Goal: Find specific page/section: Find specific page/section

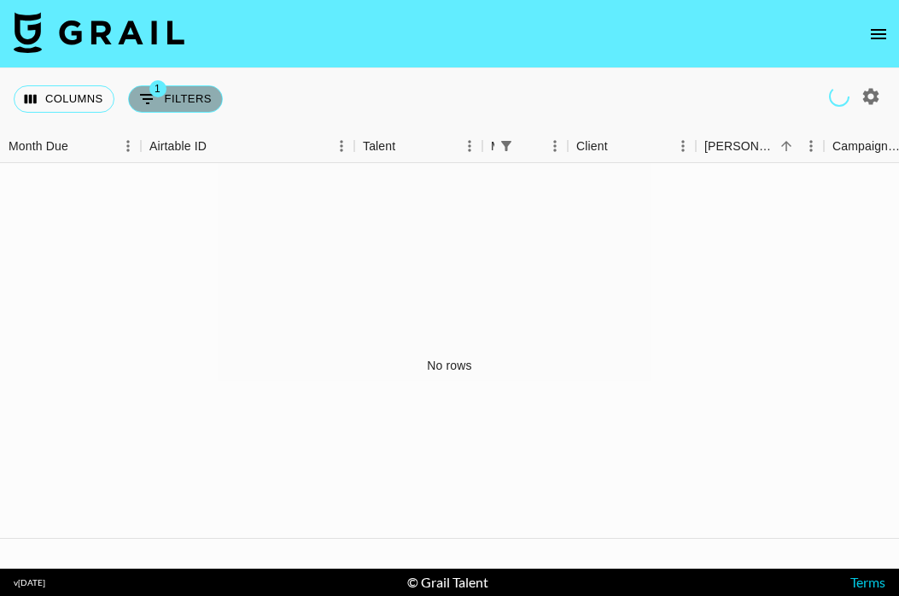
click at [134, 86] on button "1 Filters" at bounding box center [175, 98] width 95 height 27
select select "managerIds"
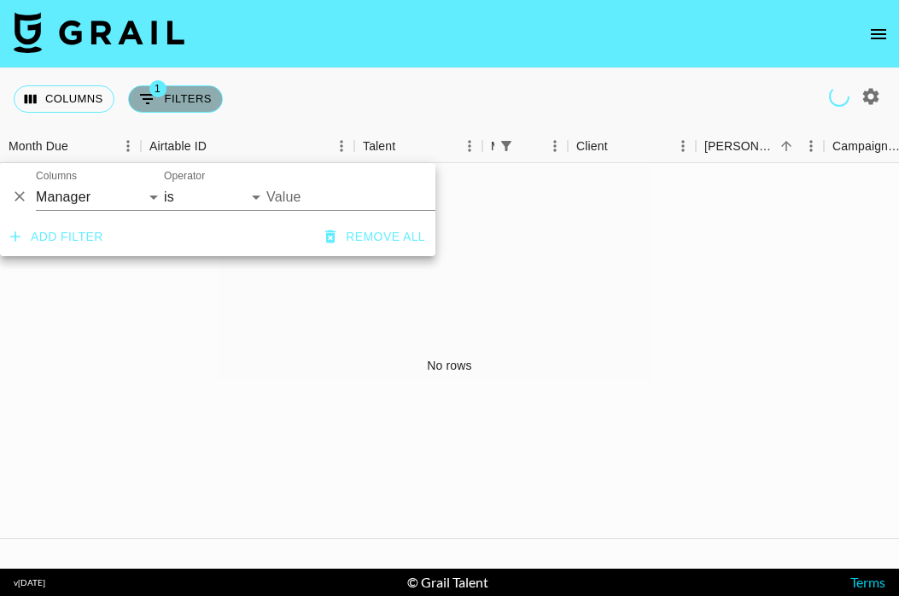
click at [177, 96] on button "1 Filters" at bounding box center [175, 98] width 95 height 27
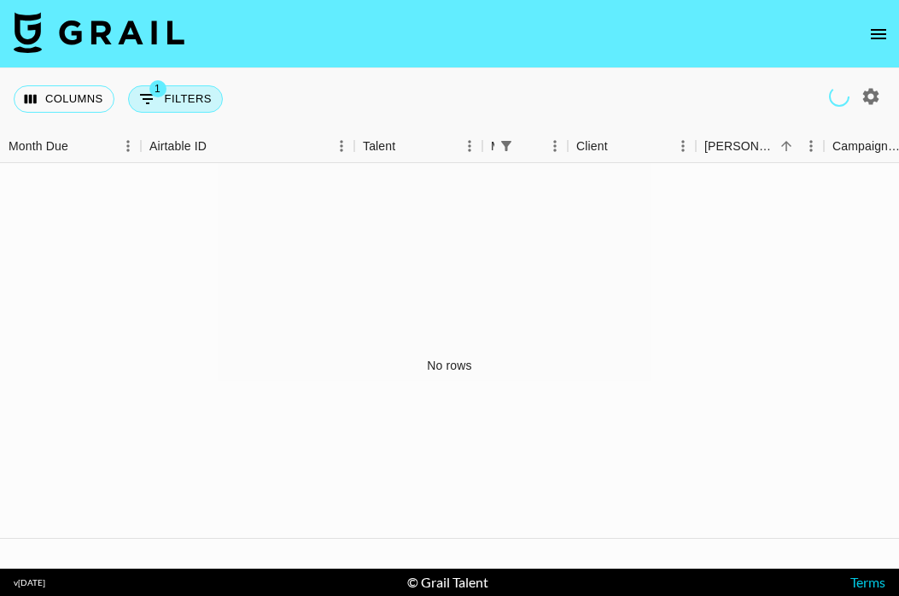
click at [177, 96] on button "1 Filters" at bounding box center [175, 98] width 95 height 27
select select "managerIds"
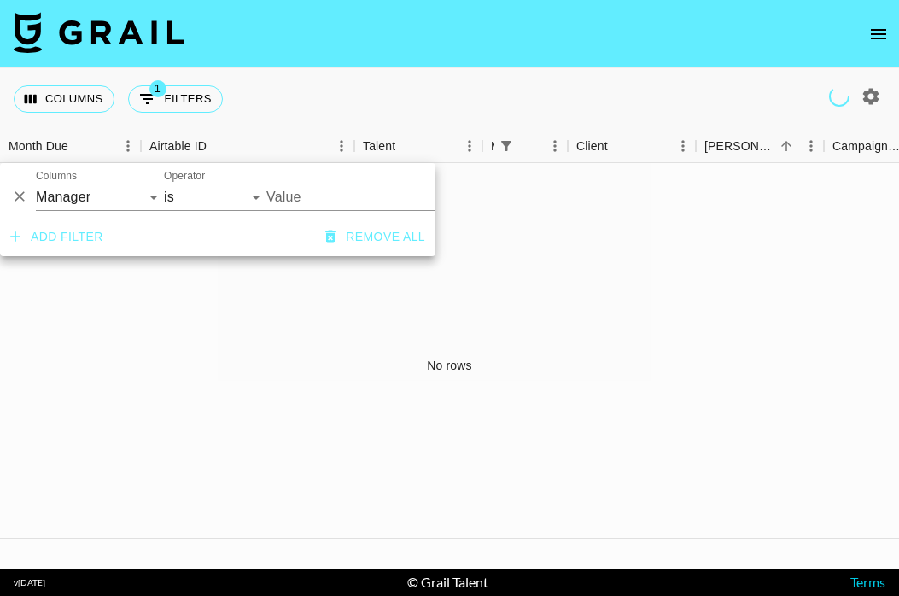
click at [283, 201] on input "Value" at bounding box center [370, 197] width 208 height 26
type input "j"
click at [198, 153] on div "Airtable ID" at bounding box center [177, 146] width 57 height 33
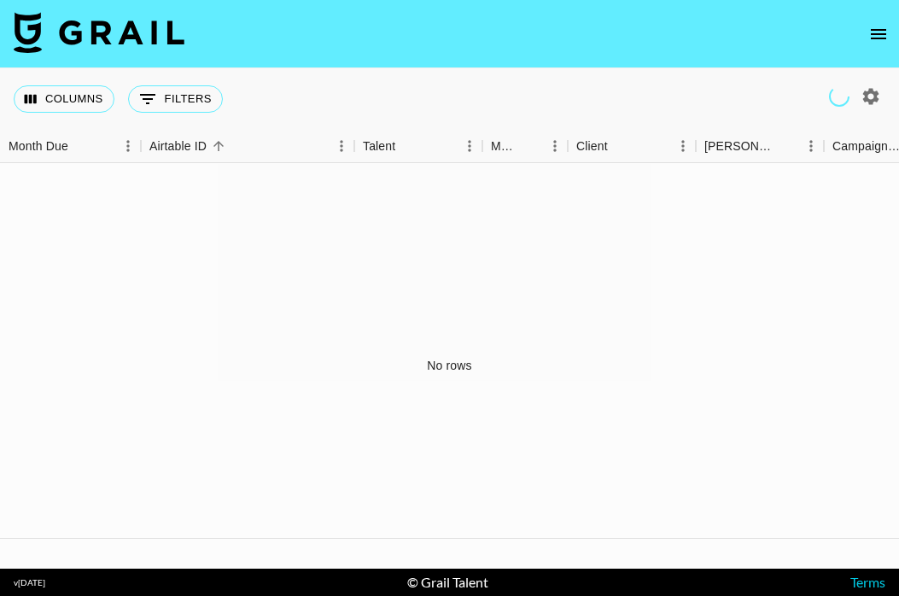
click at [66, 163] on div "No rows" at bounding box center [449, 365] width 899 height 405
click at [66, 144] on div "Month Due" at bounding box center [39, 146] width 60 height 33
click at [85, 101] on button "Columns" at bounding box center [64, 98] width 101 height 27
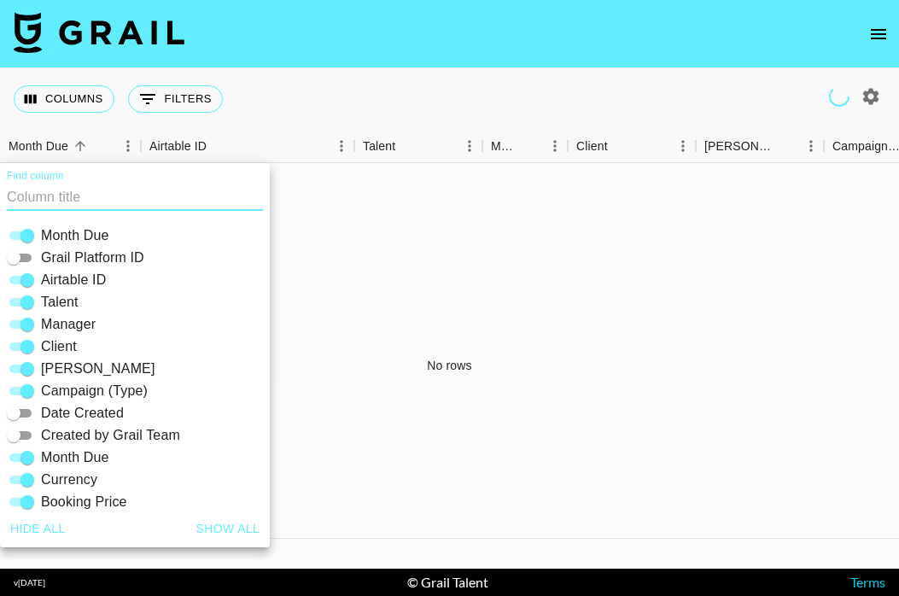
click at [73, 318] on span "Manager" at bounding box center [68, 324] width 55 height 20
click at [58, 318] on input "Manager" at bounding box center [27, 324] width 61 height 20
checkbox input "false"
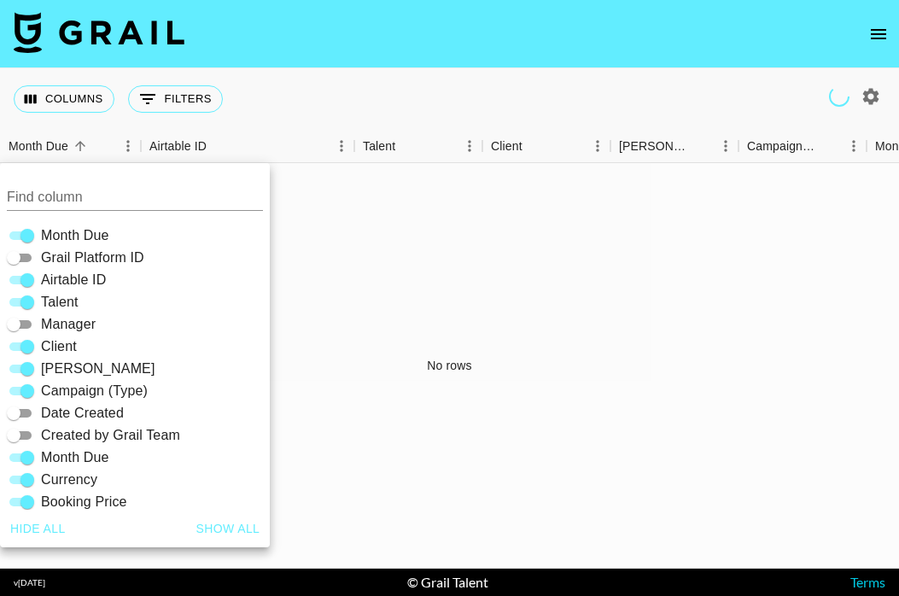
click at [440, 291] on div "No rows" at bounding box center [449, 365] width 899 height 405
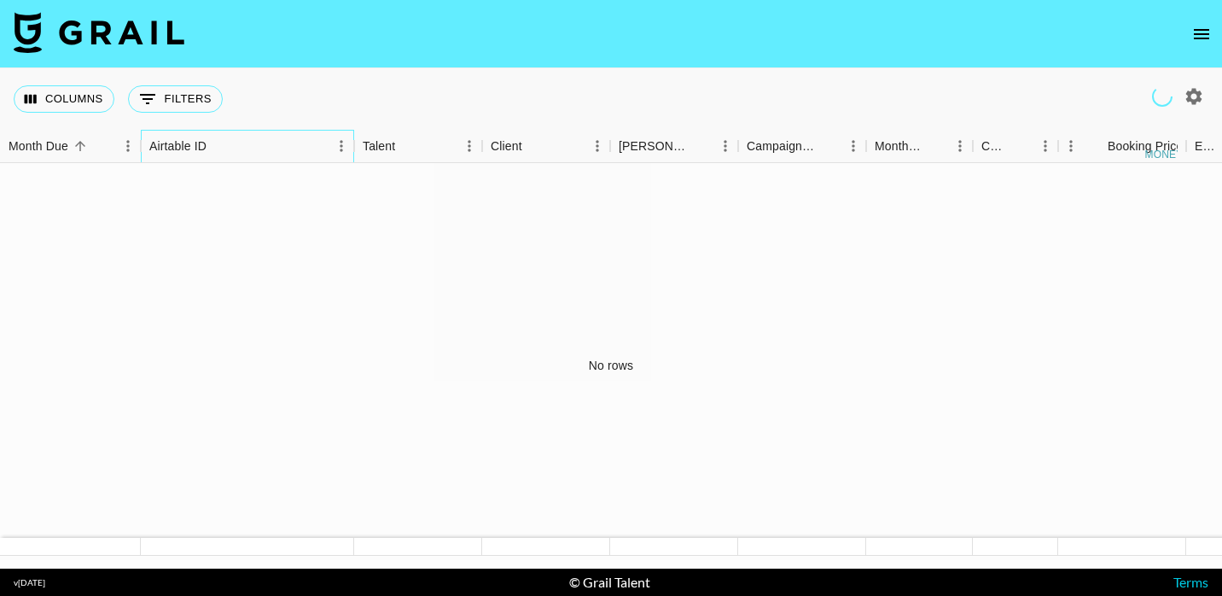
click at [207, 139] on div "Airtable ID" at bounding box center [219, 146] width 24 height 24
click at [67, 87] on button "Columns" at bounding box center [64, 98] width 101 height 27
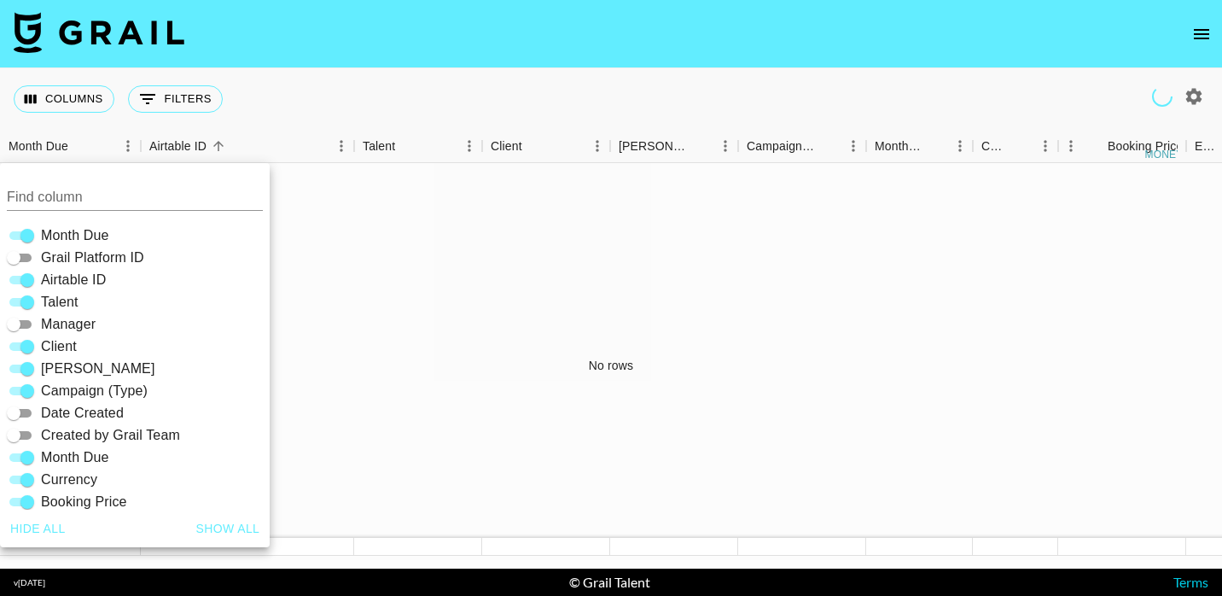
click at [119, 315] on div "Manager" at bounding box center [138, 324] width 263 height 22
click at [58, 325] on span "Manager" at bounding box center [68, 324] width 55 height 20
click at [44, 325] on input "Manager" at bounding box center [13, 324] width 61 height 20
checkbox input "true"
click at [246, 535] on button "Show all" at bounding box center [228, 529] width 78 height 32
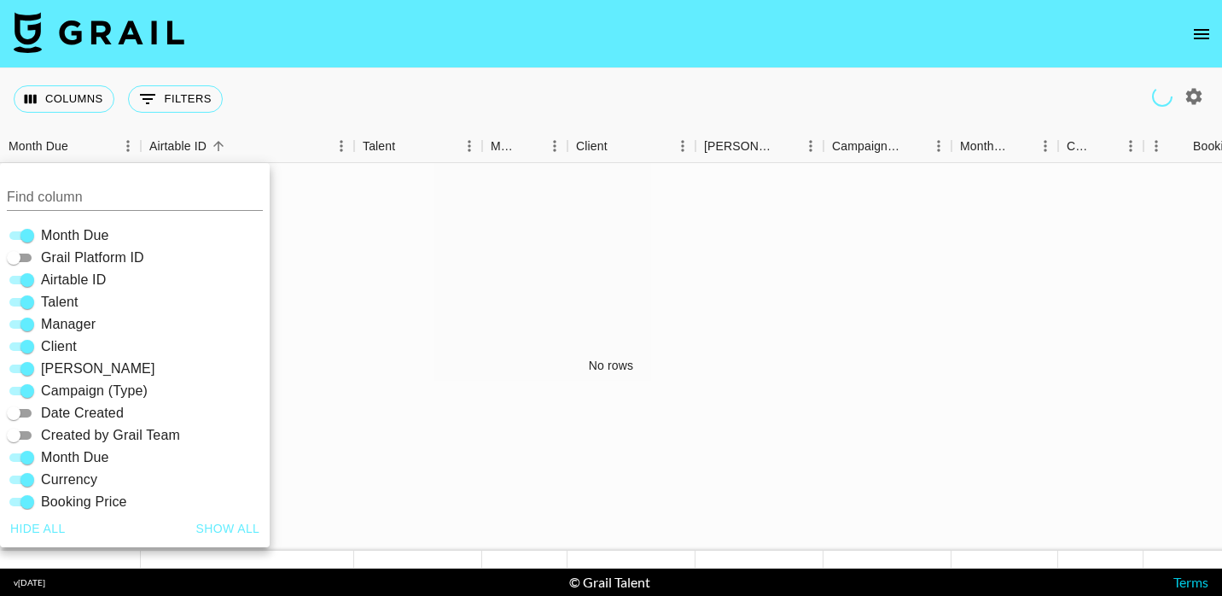
checkbox input "true"
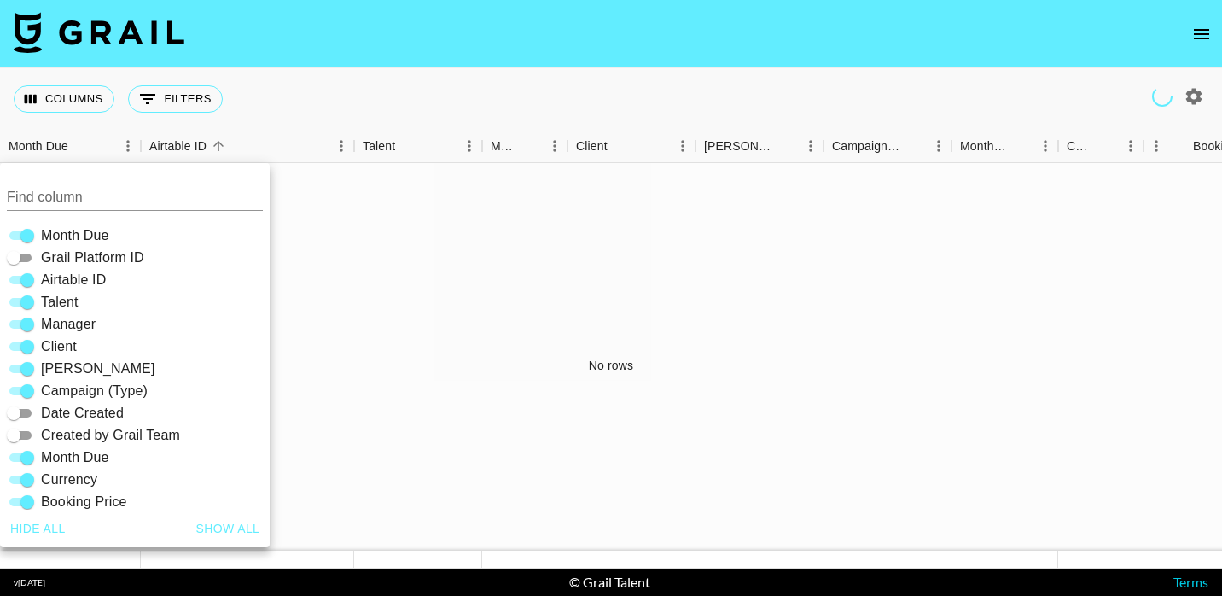
checkbox input "true"
click at [510, 329] on div "No rows" at bounding box center [611, 365] width 1222 height 405
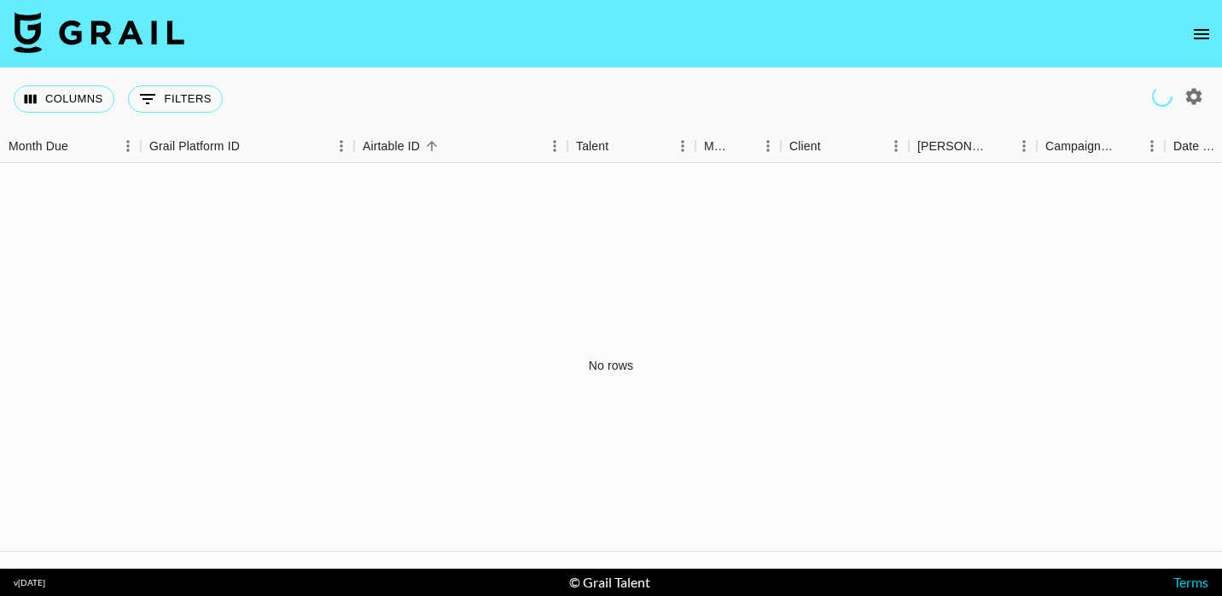
click at [1213, 43] on button "open drawer" at bounding box center [1202, 34] width 34 height 34
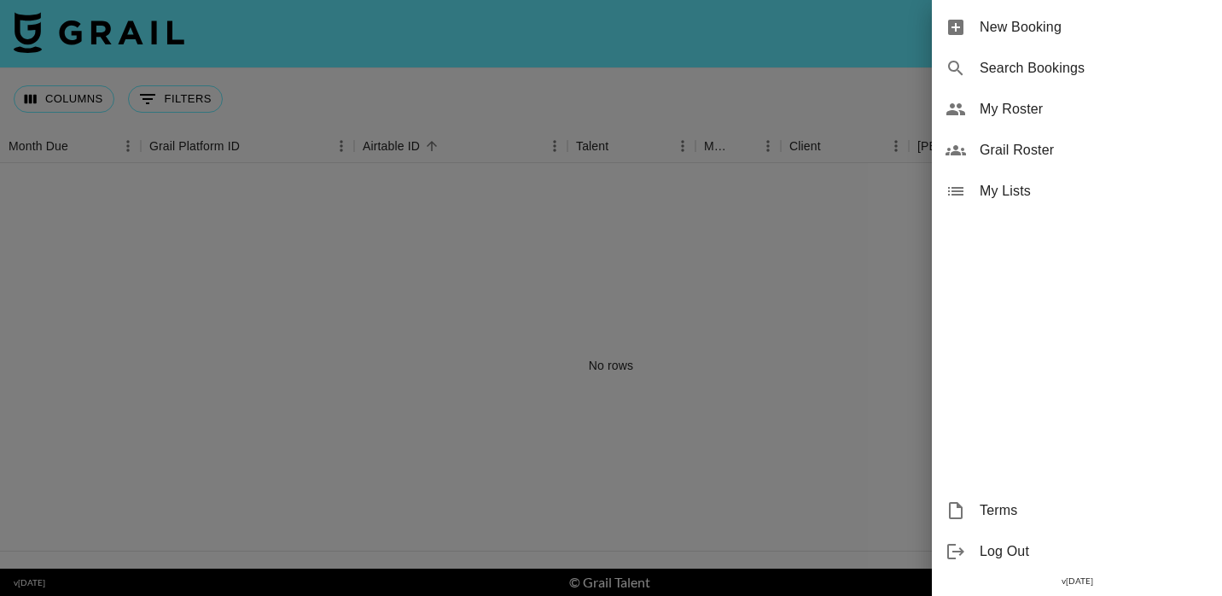
click at [912, 306] on div at bounding box center [611, 298] width 1222 height 596
